Goal: Task Accomplishment & Management: Use online tool/utility

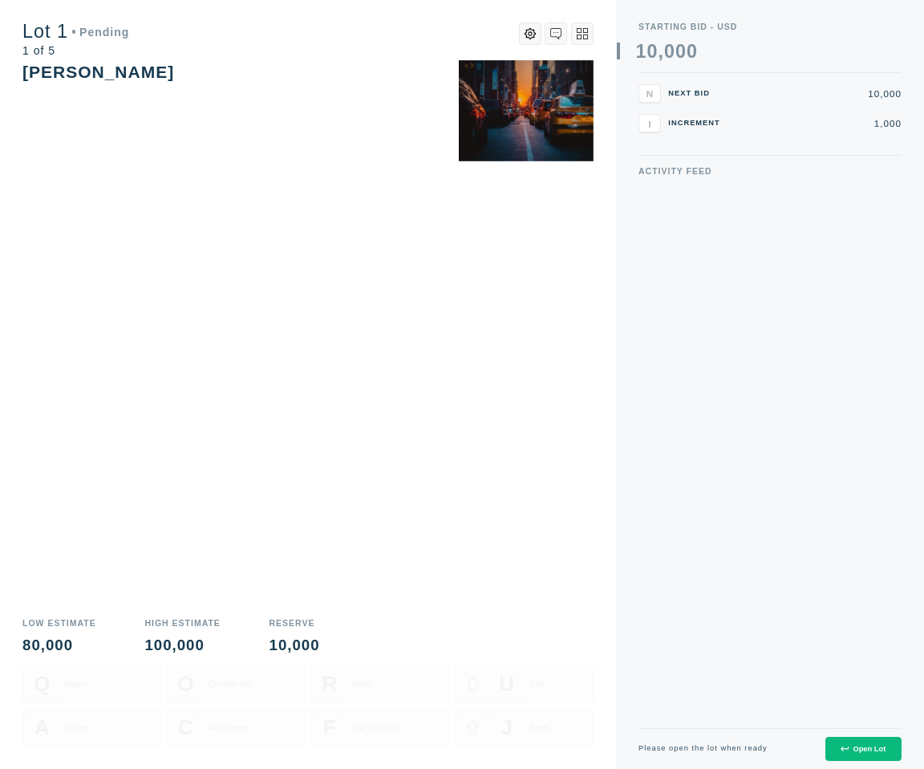
click at [838, 752] on button "Open Lot" at bounding box center [864, 749] width 76 height 25
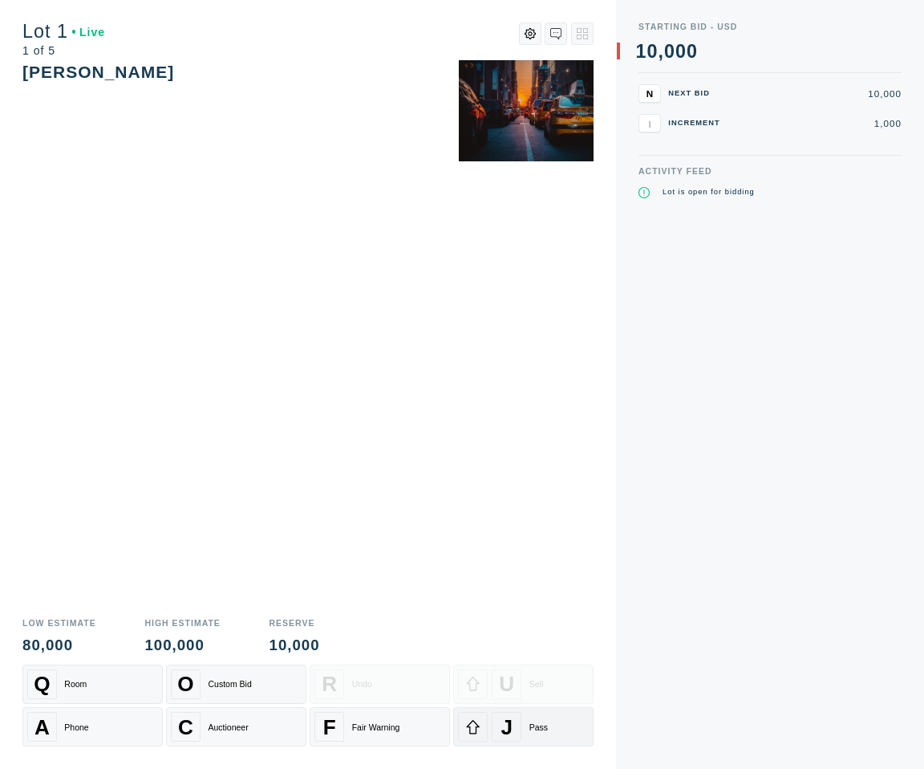
click at [550, 733] on div "J Pass" at bounding box center [523, 727] width 131 height 30
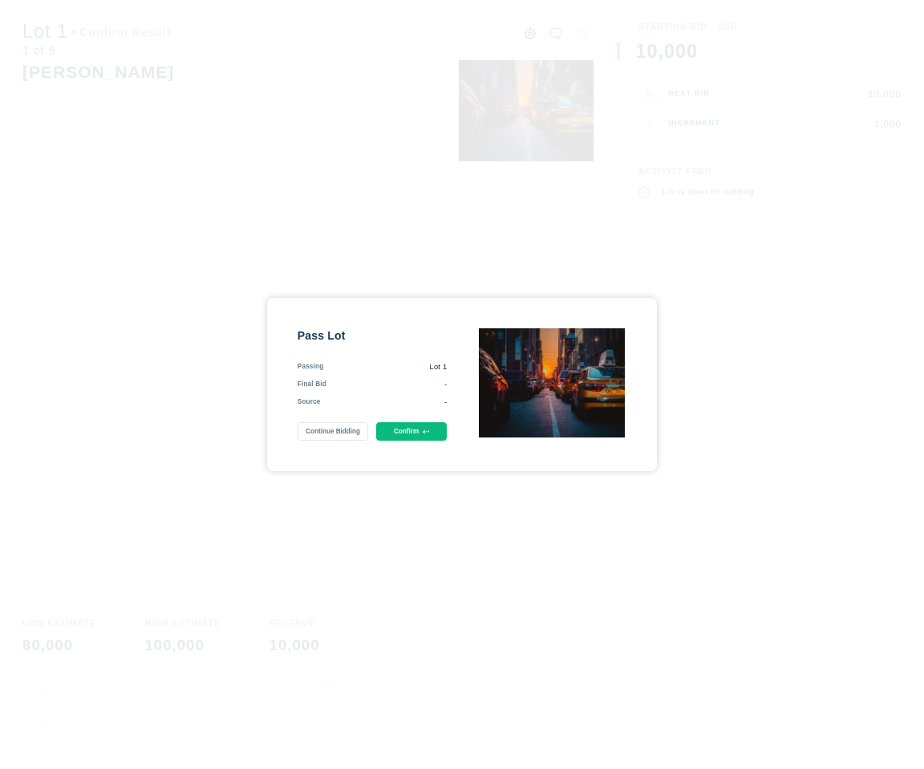
click at [438, 429] on button "Confirm" at bounding box center [411, 431] width 71 height 18
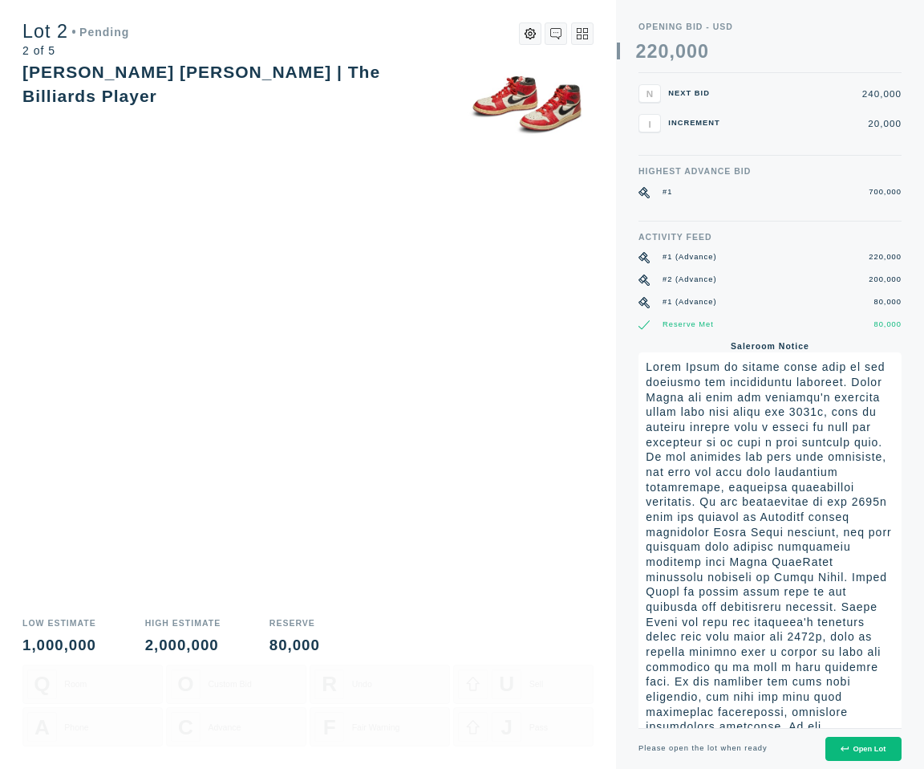
click at [848, 749] on div "Open Lot" at bounding box center [863, 749] width 45 height 8
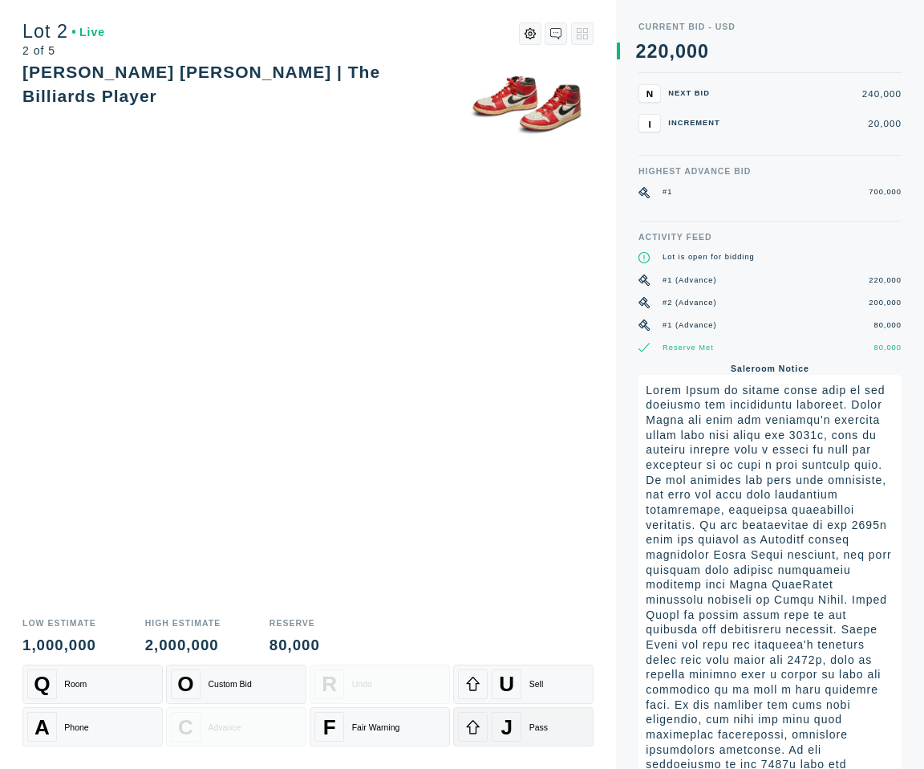
click at [508, 734] on span "J" at bounding box center [507, 726] width 12 height 25
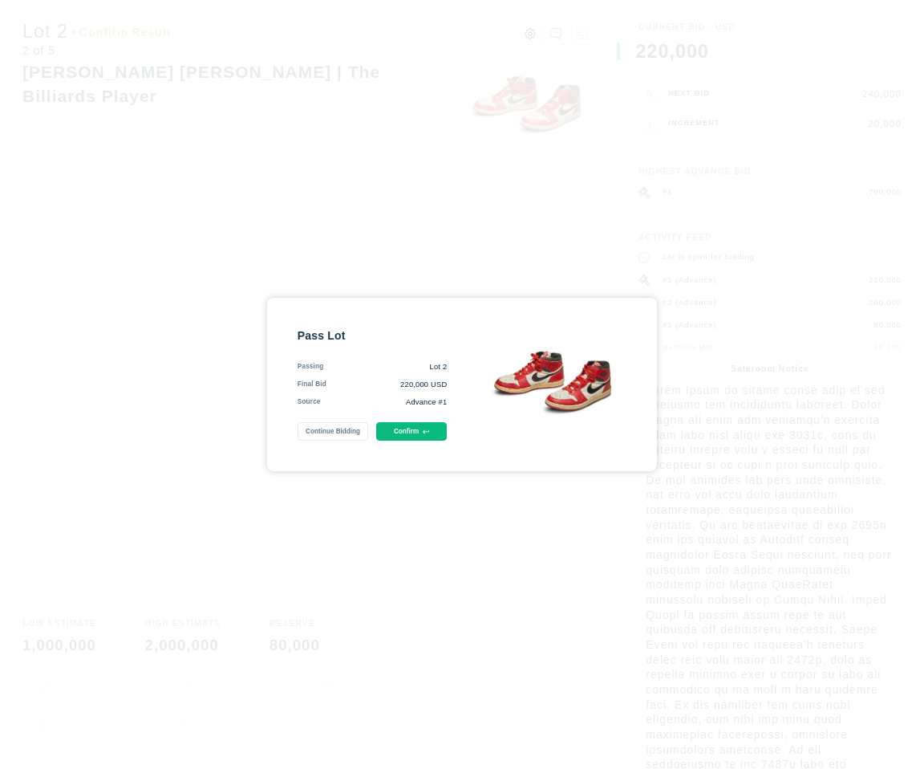
click at [400, 424] on button "Confirm" at bounding box center [411, 431] width 71 height 18
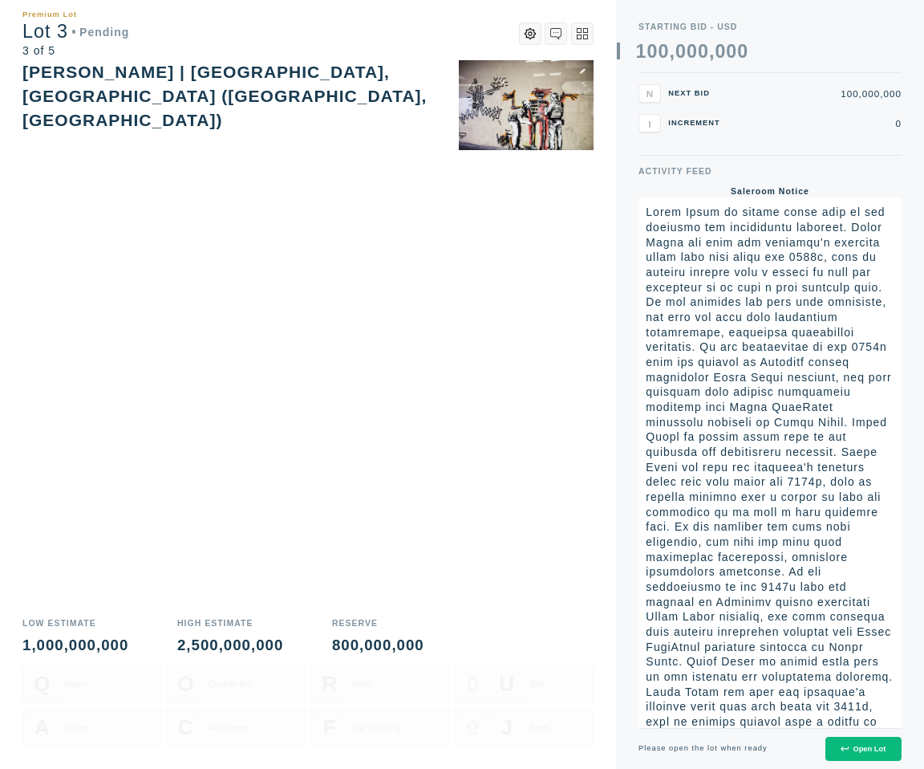
click at [837, 748] on button "Open Lot" at bounding box center [864, 749] width 76 height 25
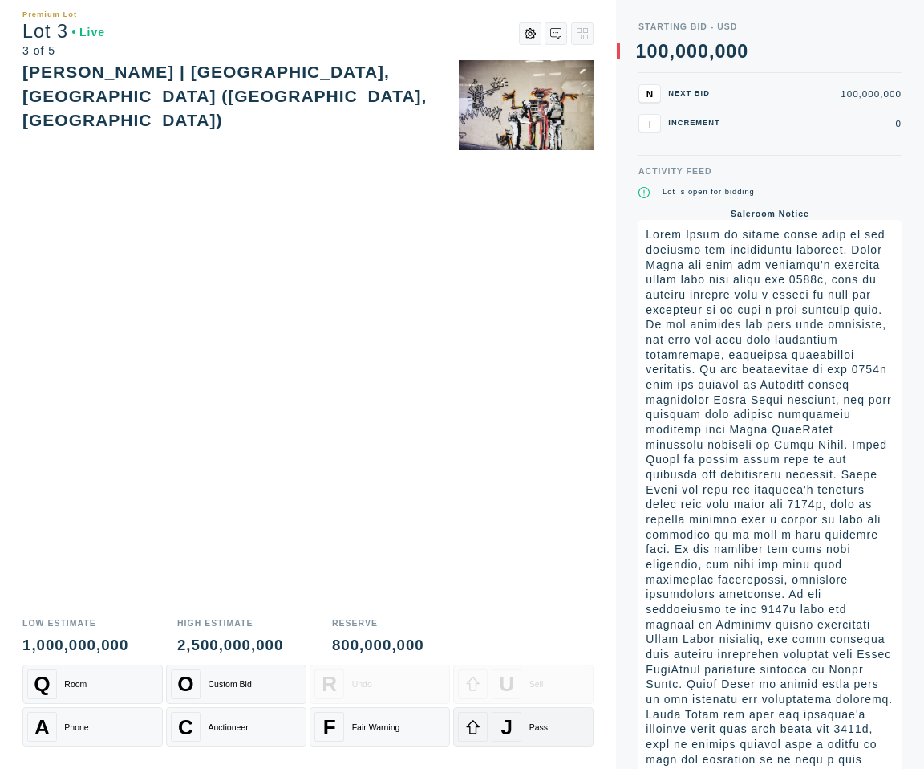
click at [504, 733] on span "J" at bounding box center [507, 726] width 12 height 25
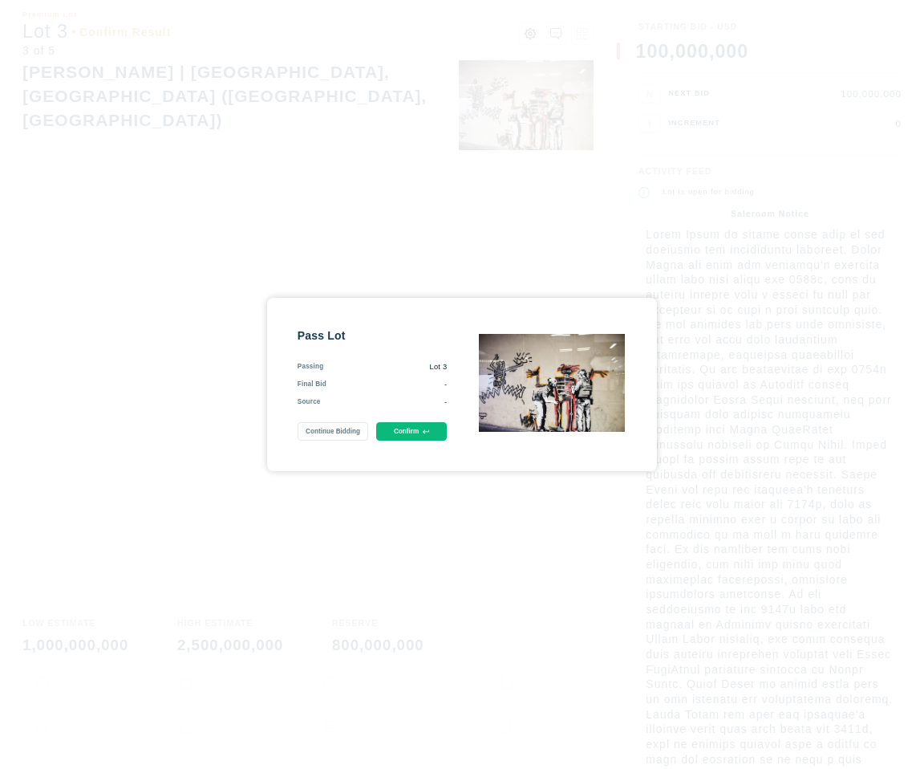
click at [428, 430] on icon at bounding box center [426, 431] width 6 height 6
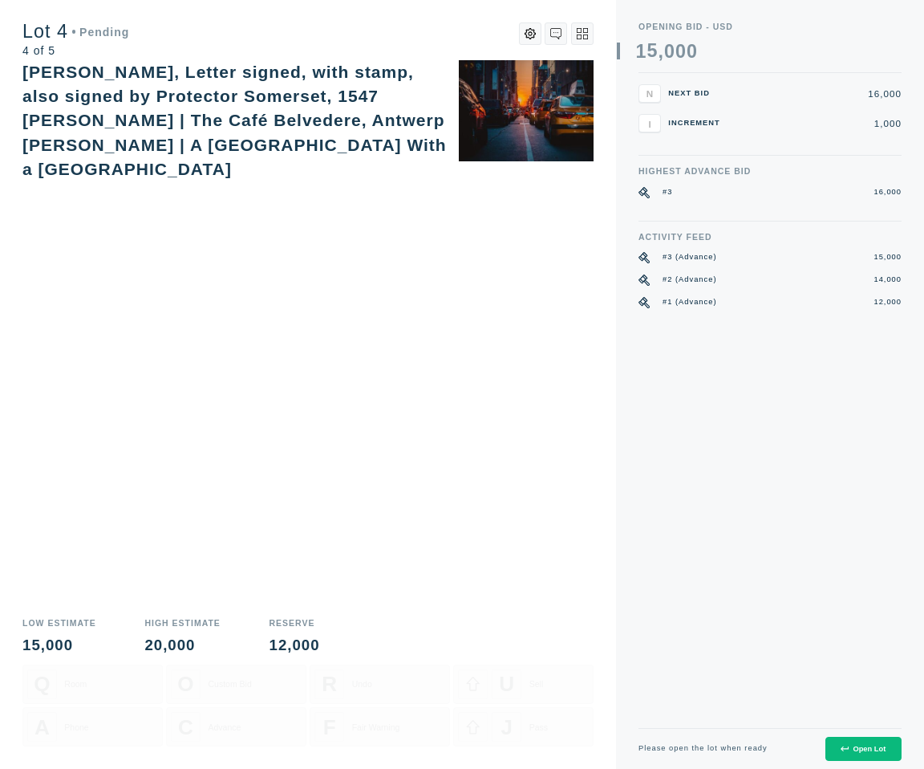
click at [871, 753] on div "Open Lot" at bounding box center [863, 749] width 45 height 8
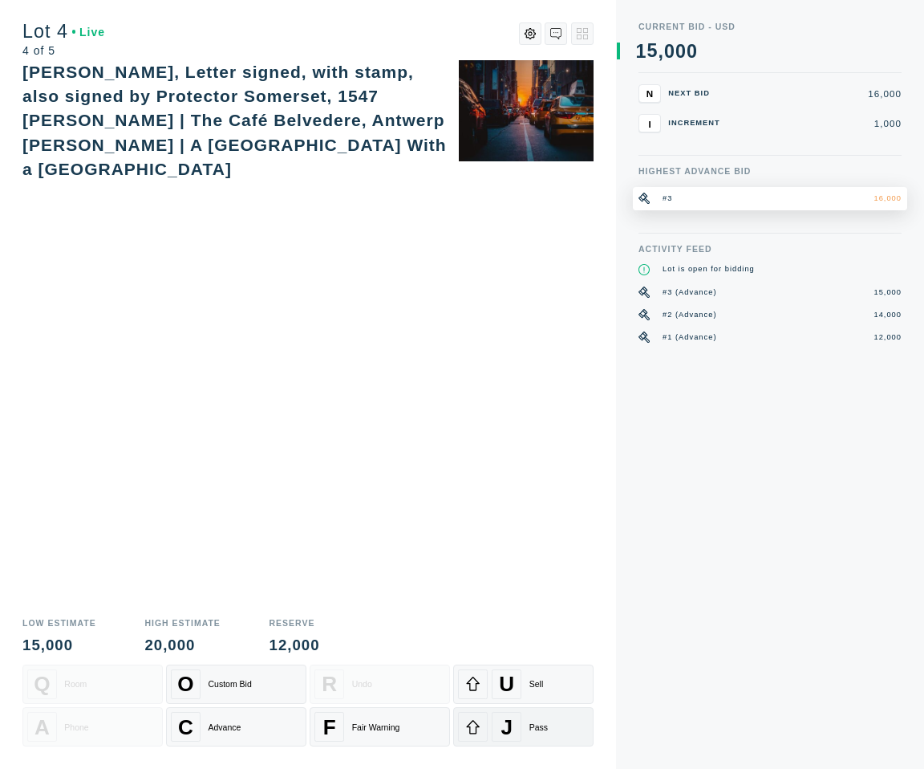
click at [525, 724] on div "J Pass" at bounding box center [523, 727] width 131 height 30
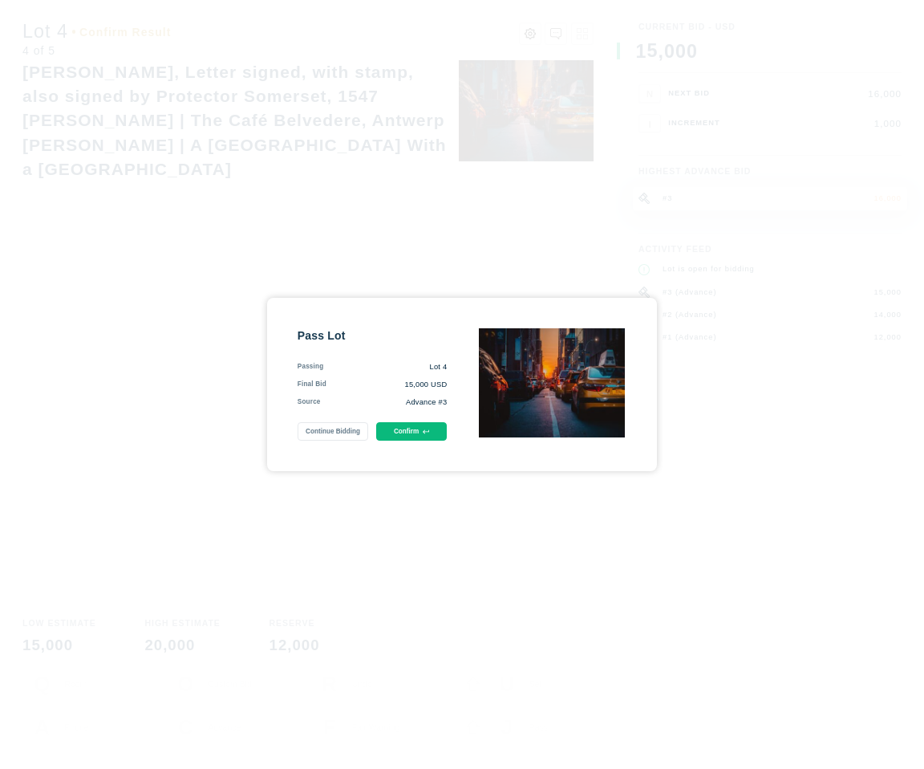
click at [414, 423] on button "Confirm" at bounding box center [411, 431] width 71 height 18
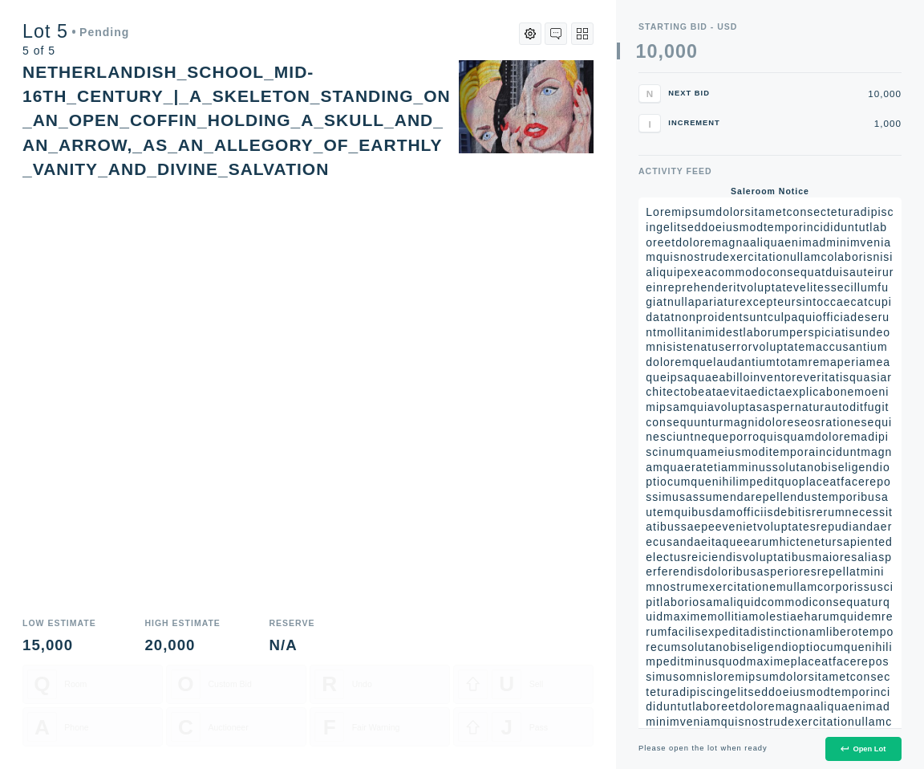
click at [851, 752] on div "Open Lot" at bounding box center [863, 749] width 45 height 8
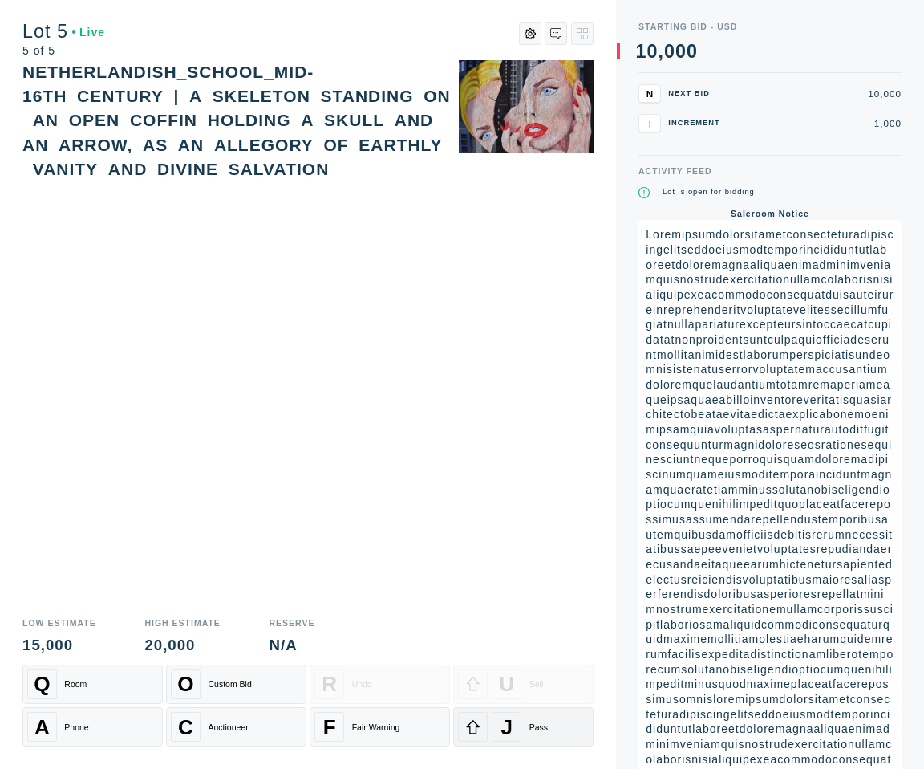
click at [489, 723] on div "J Pass" at bounding box center [523, 727] width 131 height 30
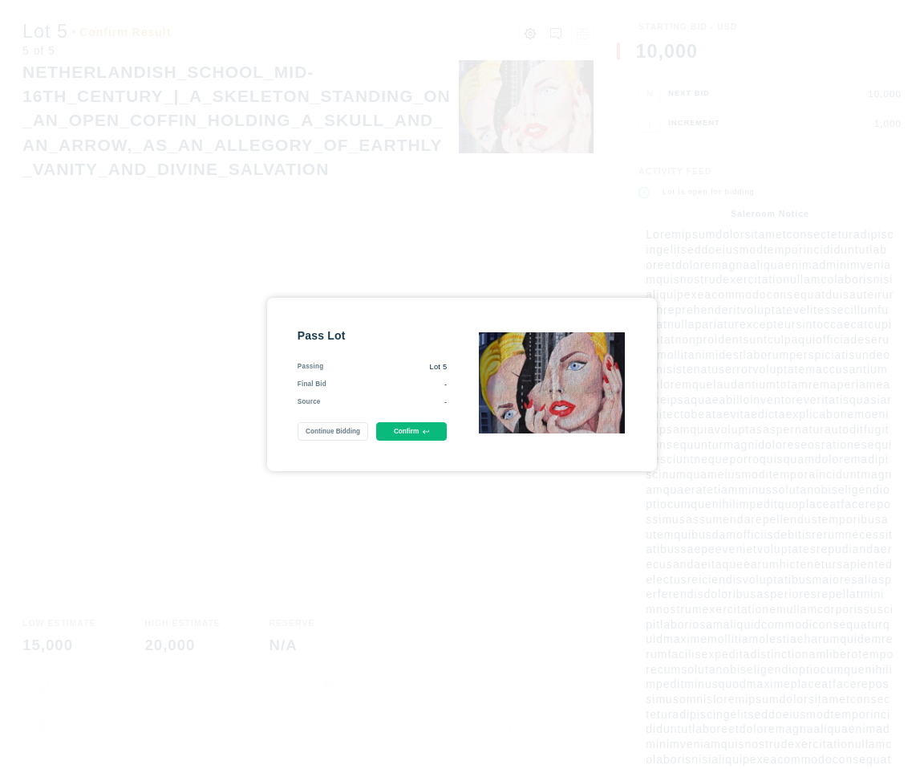
click at [412, 426] on button "Confirm" at bounding box center [411, 431] width 71 height 18
